Goal: Information Seeking & Learning: Learn about a topic

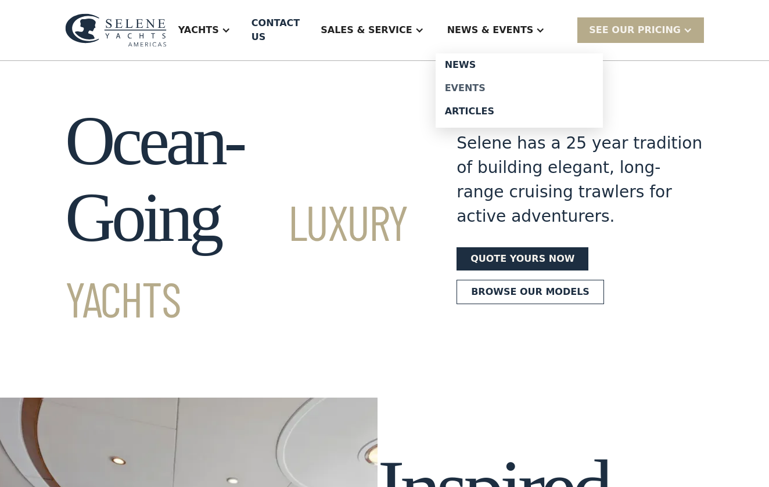
click at [493, 84] on div "Events" at bounding box center [519, 88] width 149 height 9
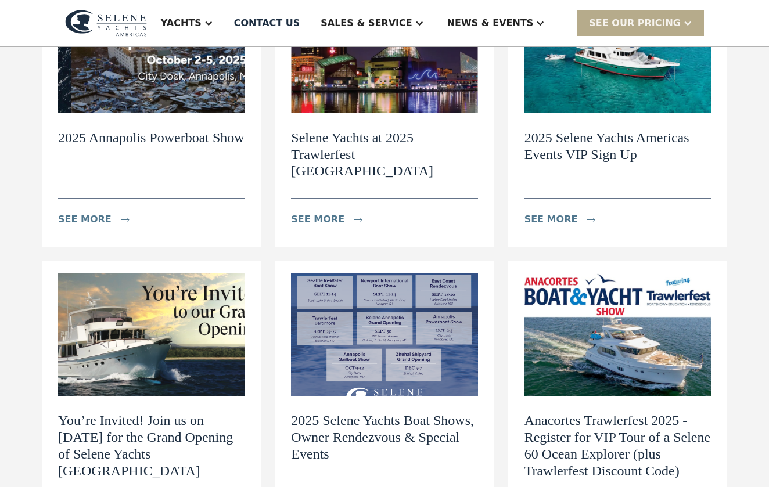
scroll to position [230, 0]
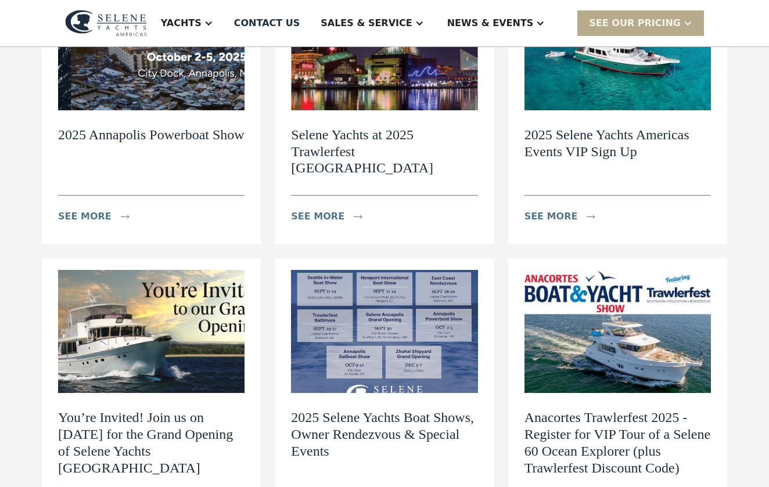
click at [147, 411] on h2 "You’re Invited! Join us on [DATE] for the Grand Opening of Selene Yachts [GEOGR…" at bounding box center [151, 442] width 186 height 67
